Goal: Information Seeking & Learning: Learn about a topic

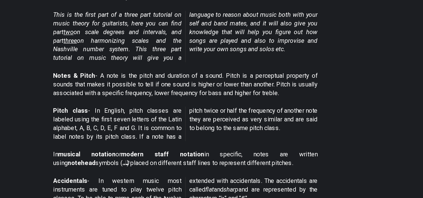
scroll to position [102, 0]
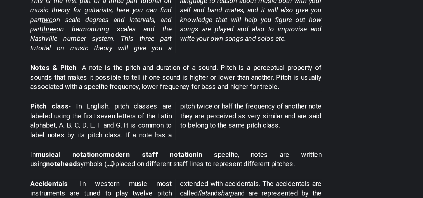
click at [281, 155] on p "In musical notation or modern staff notation in specific, notes are written usi…" at bounding box center [211, 158] width 192 height 13
click at [273, 96] on p "Notes & Pitch - A note is the pitch and duration of a sound. Pitch is a percept…" at bounding box center [211, 103] width 192 height 19
click at [264, 97] on p "Notes & Pitch - A note is the pitch and duration of a sound. Pitch is a percept…" at bounding box center [211, 103] width 192 height 19
click at [262, 96] on p "Notes & Pitch - A note is the pitch and duration of a sound. Pitch is a percept…" at bounding box center [211, 103] width 192 height 19
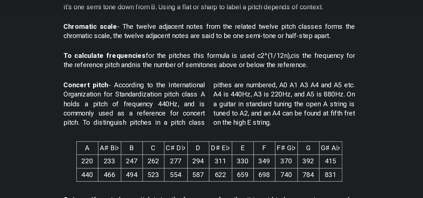
scroll to position [325, 0]
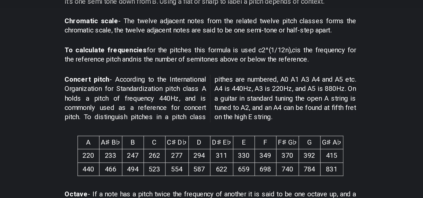
drag, startPoint x: 260, startPoint y: 95, endPoint x: 209, endPoint y: 79, distance: 53.4
click at [209, 79] on span "Concert pitch - According to the International Organization for Standardization…" at bounding box center [211, 81] width 192 height 31
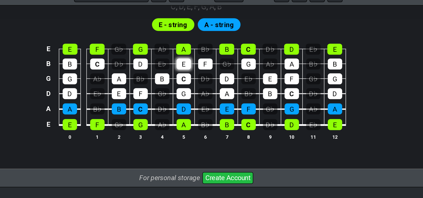
scroll to position [553, 0]
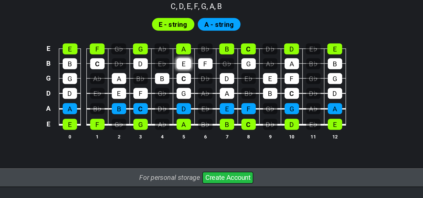
click at [204, 73] on div "E" at bounding box center [204, 73] width 10 height 7
click at [200, 74] on div "E" at bounding box center [204, 73] width 10 height 7
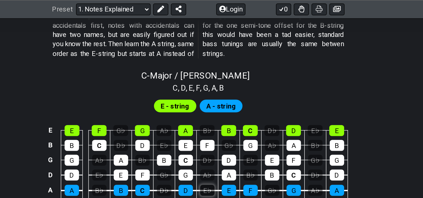
scroll to position [527, 0]
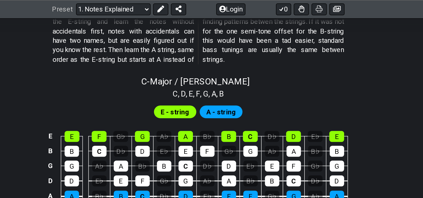
click at [233, 73] on span "A - string" at bounding box center [227, 74] width 20 height 8
click at [194, 73] on span "E - string" at bounding box center [196, 74] width 19 height 8
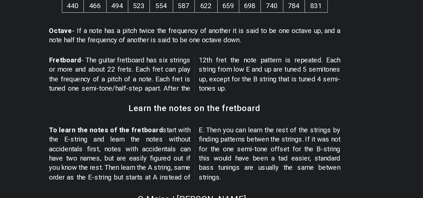
scroll to position [383, 0]
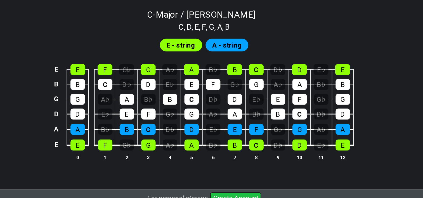
click at [193, 145] on td "D♭" at bounding box center [189, 147] width 14 height 10
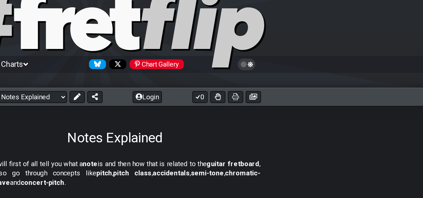
scroll to position [0, 0]
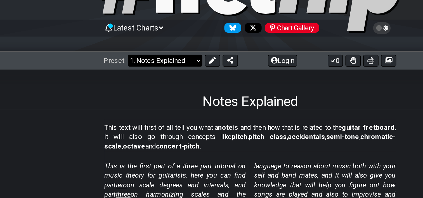
click at [172, 86] on select "Welcome to #fretflip! Initial Preset Custom Preset Minor Pentatonic Major Penta…" at bounding box center [155, 85] width 49 height 8
click at [131, 81] on select "Welcome to #fretflip! Initial Preset Custom Preset Minor Pentatonic Major Penta…" at bounding box center [155, 85] width 49 height 8
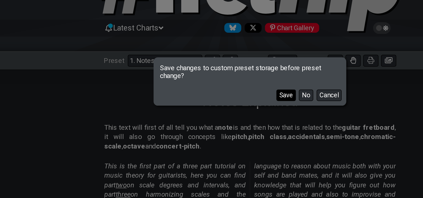
click at [235, 110] on button "Save" at bounding box center [235, 108] width 13 height 8
select select "/welcome"
select select "C"
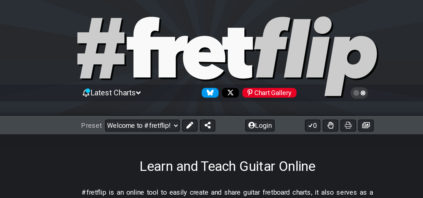
click at [171, 89] on div "Preset Welcome to #fretflip! Initial Preset Notes Explained Minor Pentatonic Ma…" at bounding box center [211, 85] width 423 height 12
click at [174, 87] on select "Welcome to #fretflip! Initial Preset Notes Explained Minor Pentatonic Major Pen…" at bounding box center [155, 85] width 49 height 8
click at [131, 81] on select "Welcome to #fretflip! Initial Preset Notes Explained Minor Pentatonic Major Pen…" at bounding box center [155, 85] width 49 height 8
select select "/scale-degrees-and-intervals"
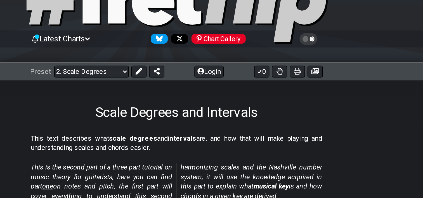
scroll to position [37, 0]
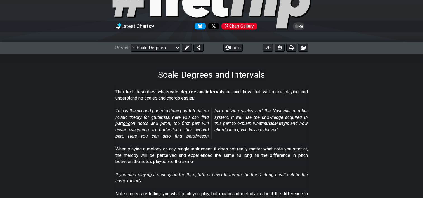
click at [119, 27] on icon at bounding box center [118, 26] width 3 height 3
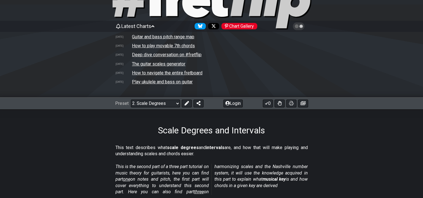
click at [135, 29] on div "Latest Charts Chart Gallery" at bounding box center [211, 26] width 193 height 9
click at [270, 132] on div "Scale Degrees and Intervals" at bounding box center [211, 122] width 423 height 26
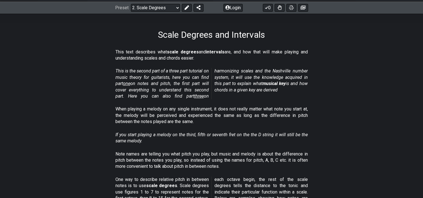
scroll to position [105, 0]
